Goal: Check status: Verify the current state of an ongoing process or item

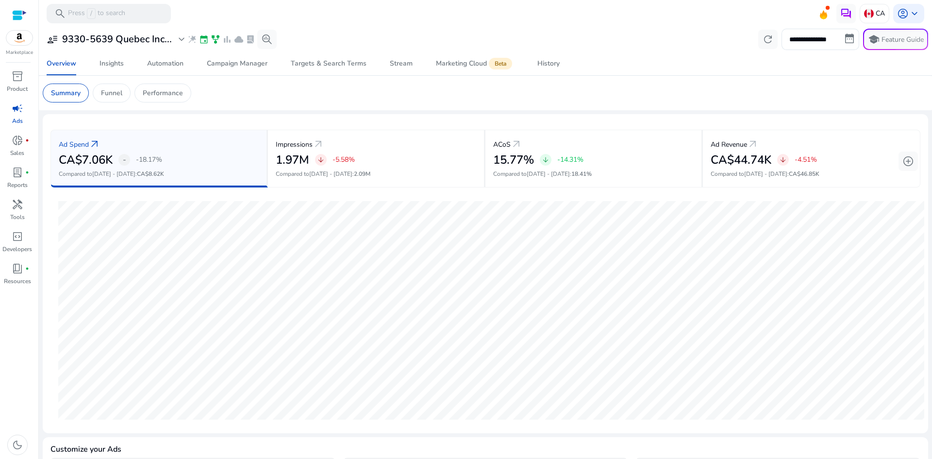
click at [19, 17] on div at bounding box center [19, 15] width 15 height 11
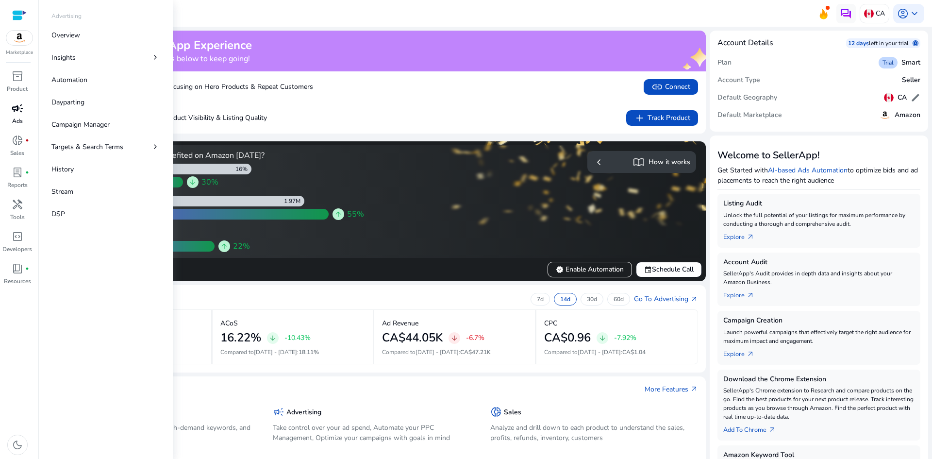
click at [17, 113] on span "campaign" at bounding box center [18, 108] width 12 height 12
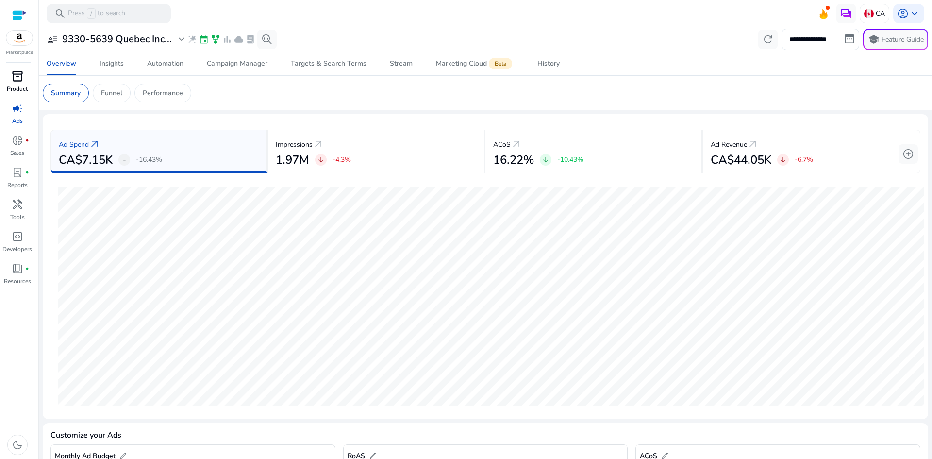
click at [29, 83] on link "inventory_2 Product" at bounding box center [17, 84] width 34 height 32
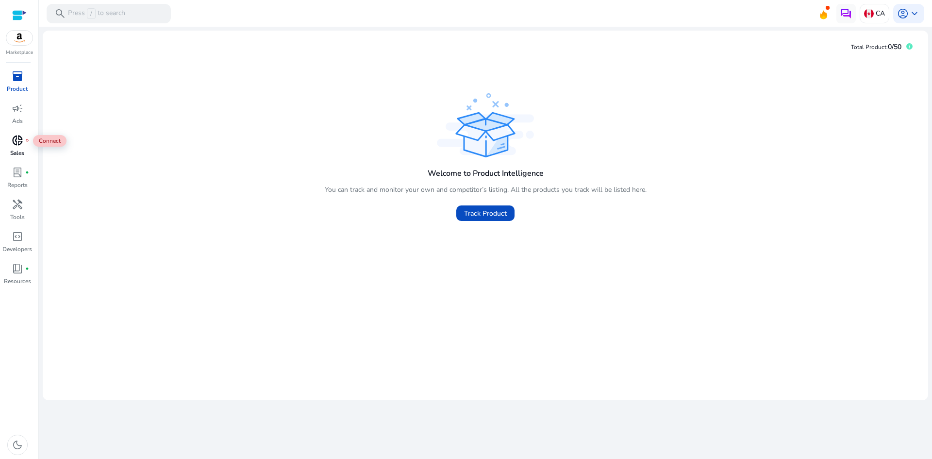
click at [16, 146] on span "donut_small" at bounding box center [18, 140] width 12 height 12
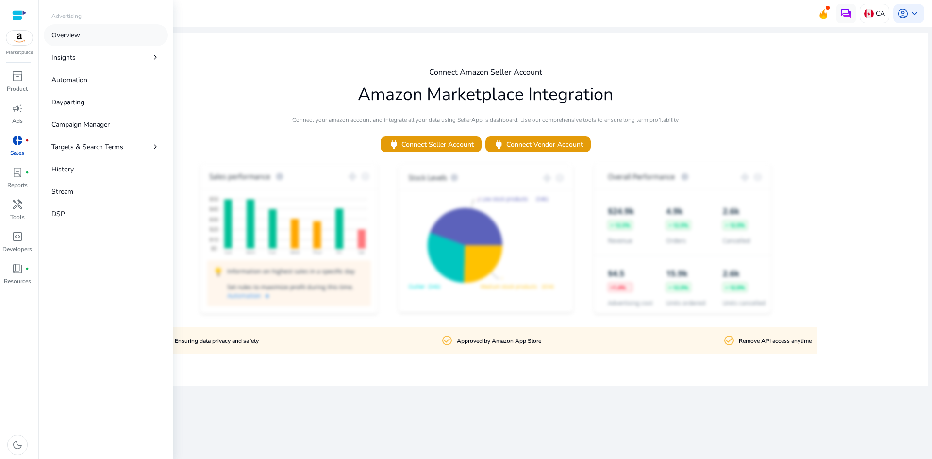
click at [80, 37] on p "Overview" at bounding box center [65, 35] width 29 height 10
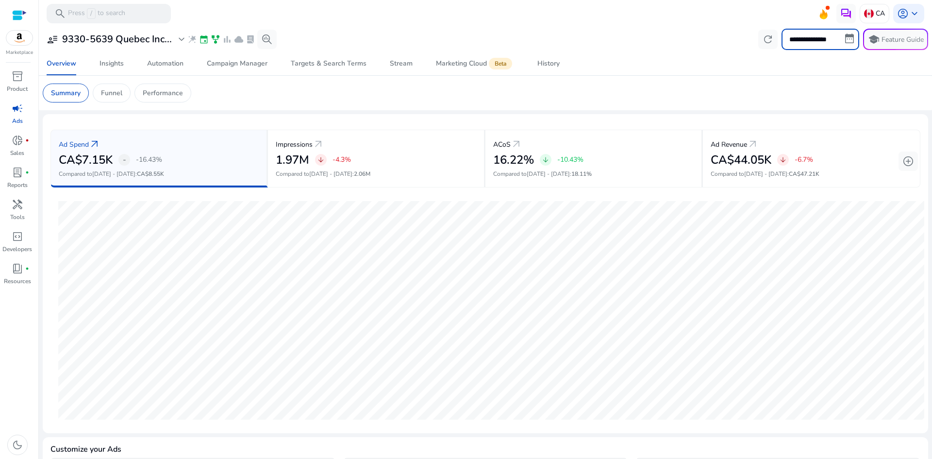
click at [812, 39] on input "**********" at bounding box center [821, 39] width 78 height 21
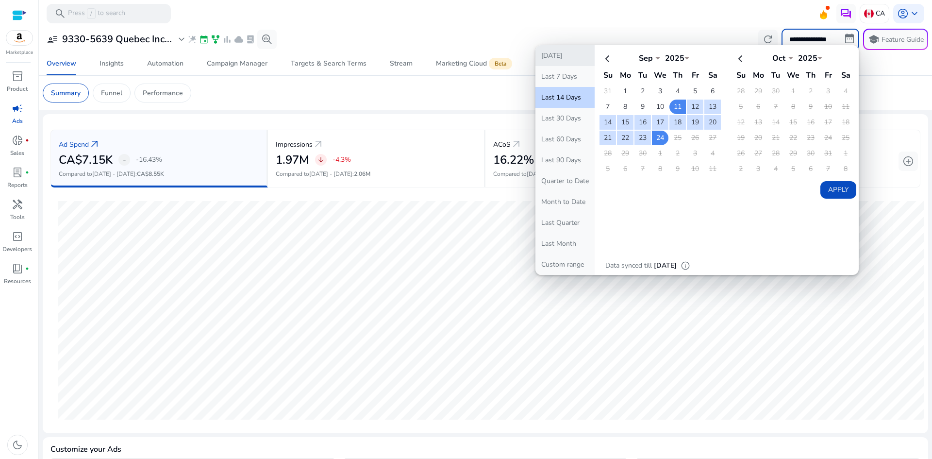
click at [570, 60] on button "[DATE]" at bounding box center [565, 55] width 59 height 21
type input "**********"
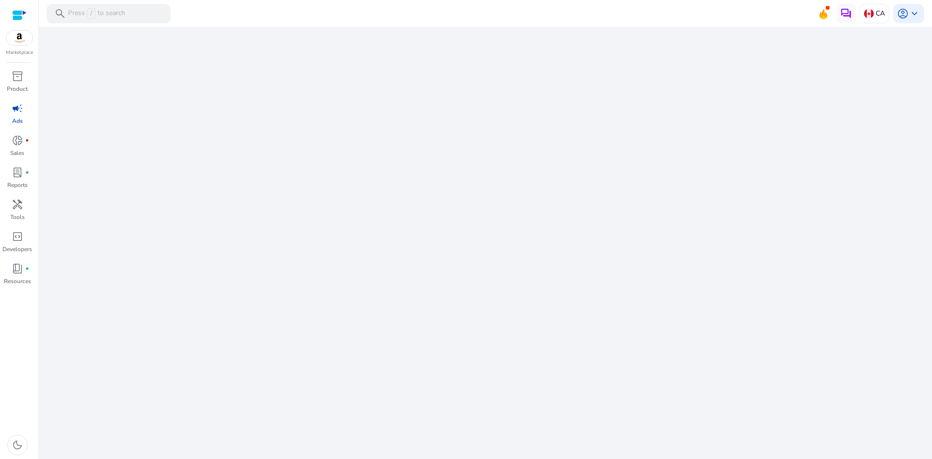
select select "*"
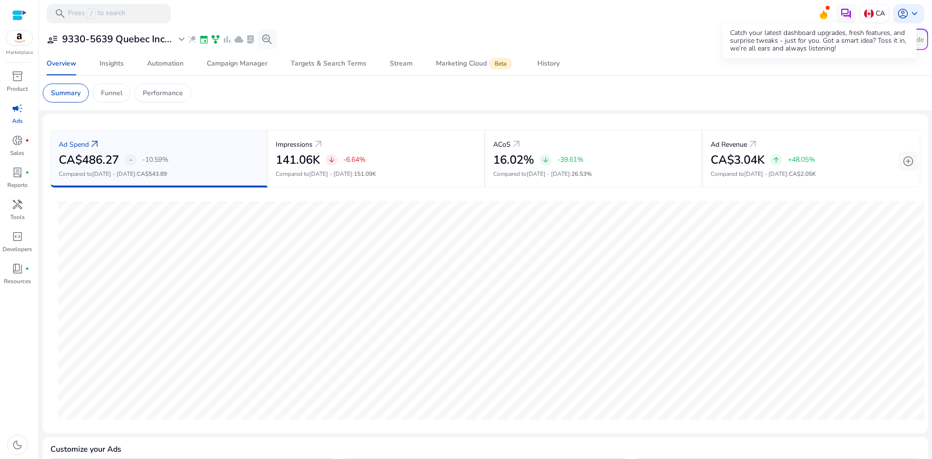
click at [807, 38] on div "Catch your latest dashboard upgrades, fresh features, and surprise tweaks - jus…" at bounding box center [819, 40] width 194 height 35
click at [813, 42] on input "**********" at bounding box center [821, 39] width 78 height 21
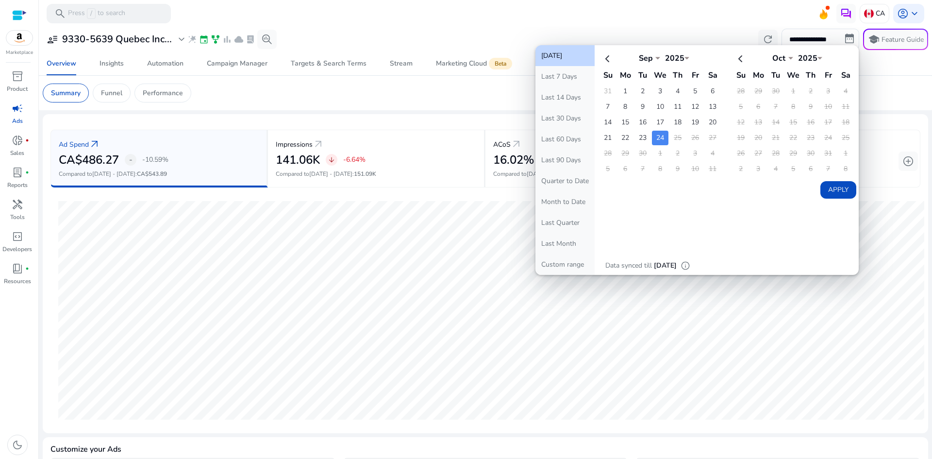
click at [368, 24] on mat-toolbar "search Press / to search CA account_circle keyboard_arrow_down" at bounding box center [485, 13] width 893 height 27
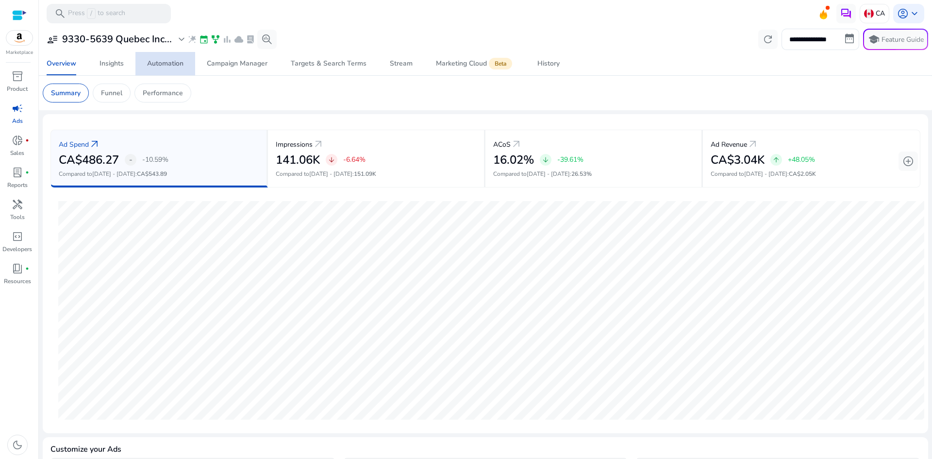
click at [150, 61] on div "Automation" at bounding box center [165, 63] width 36 height 7
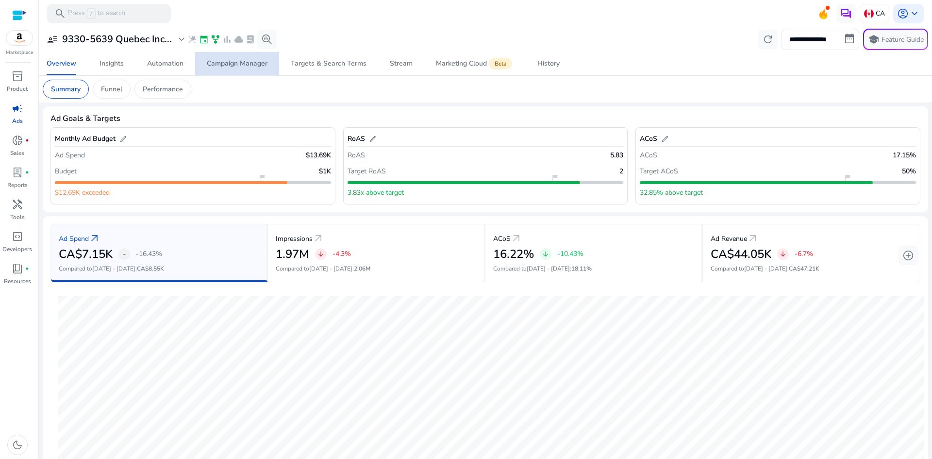
click at [211, 62] on div "Campaign Manager" at bounding box center [237, 63] width 61 height 7
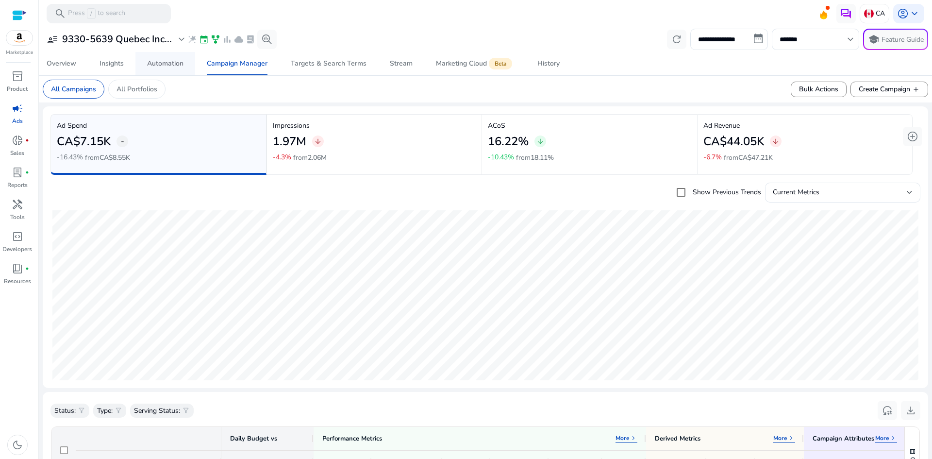
click at [164, 63] on div "Automation" at bounding box center [165, 63] width 36 height 7
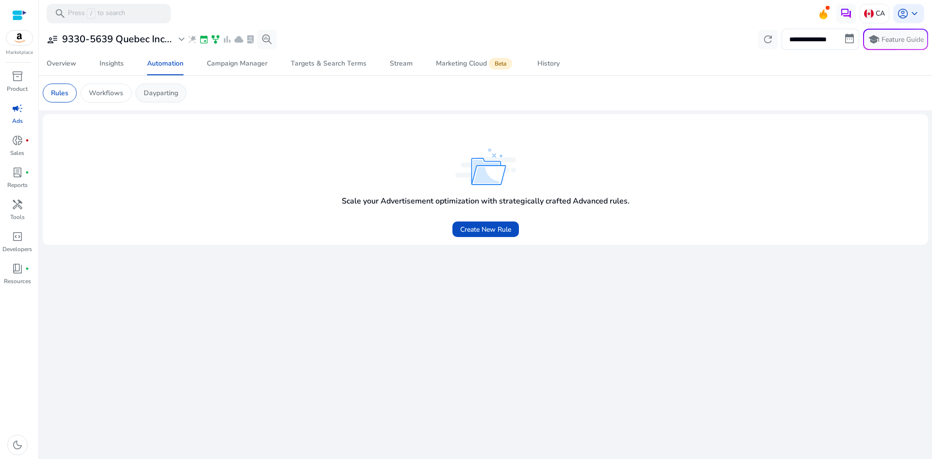
click at [162, 93] on p "Dayparting" at bounding box center [161, 93] width 34 height 10
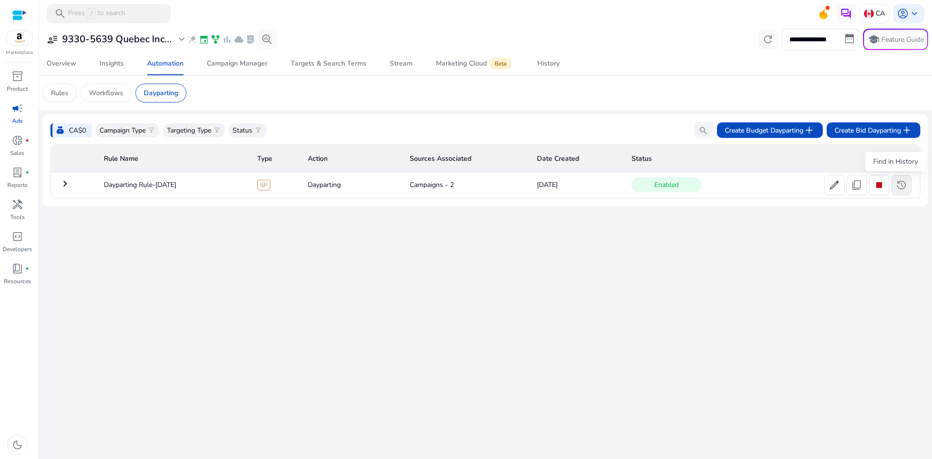
click at [903, 190] on span "history" at bounding box center [902, 185] width 12 height 12
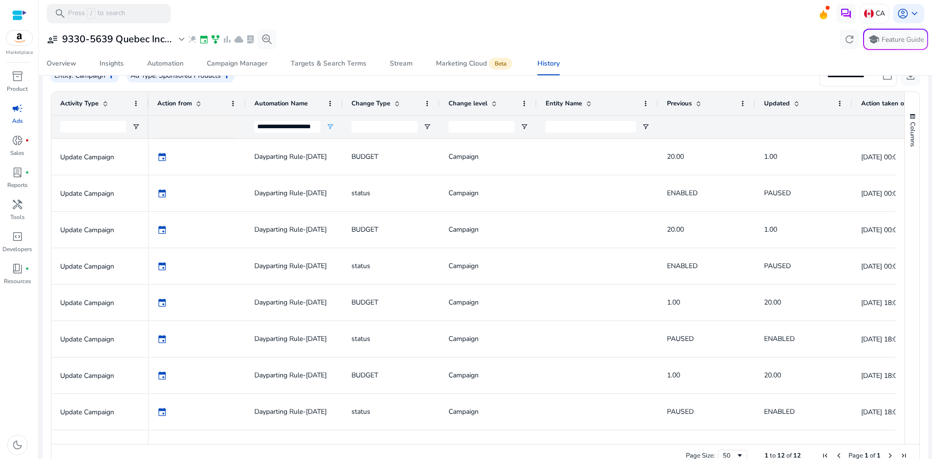
scroll to position [192, 0]
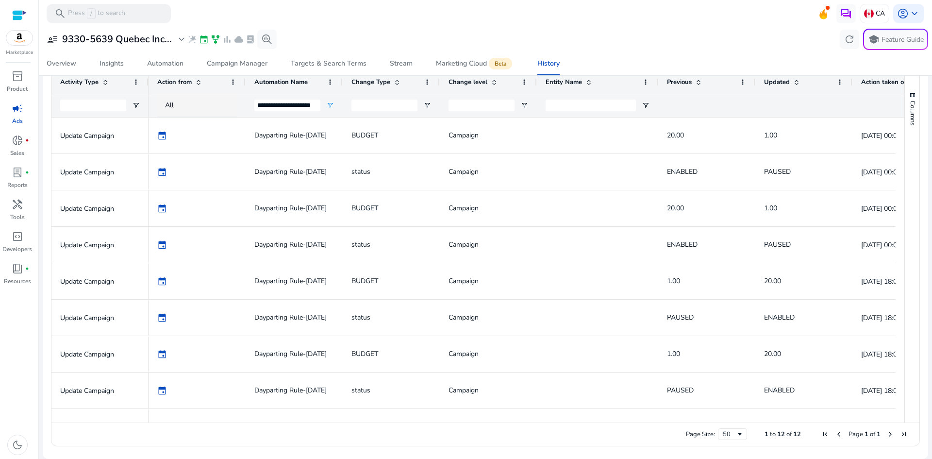
drag, startPoint x: 571, startPoint y: 418, endPoint x: 666, endPoint y: 420, distance: 94.7
click at [666, 420] on div at bounding box center [522, 418] width 747 height 9
click at [649, 417] on div at bounding box center [646, 418] width 995 height 9
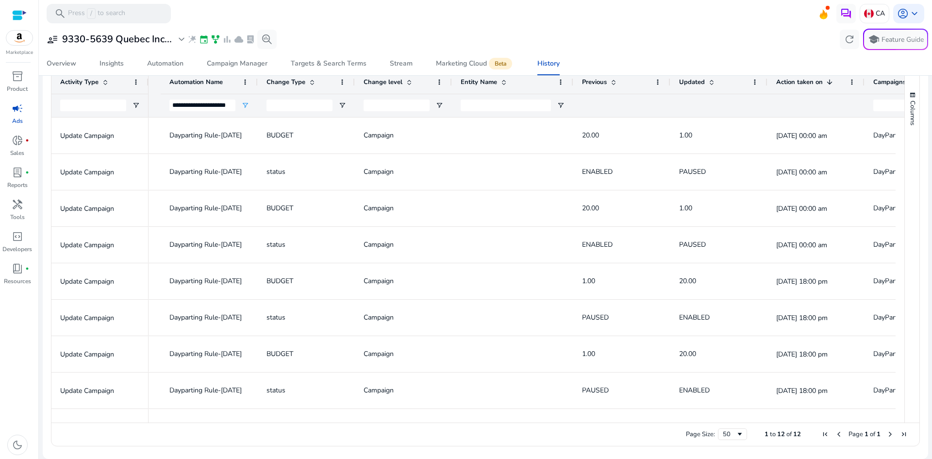
scroll to position [0, 7]
